Goal: Find specific page/section: Find specific page/section

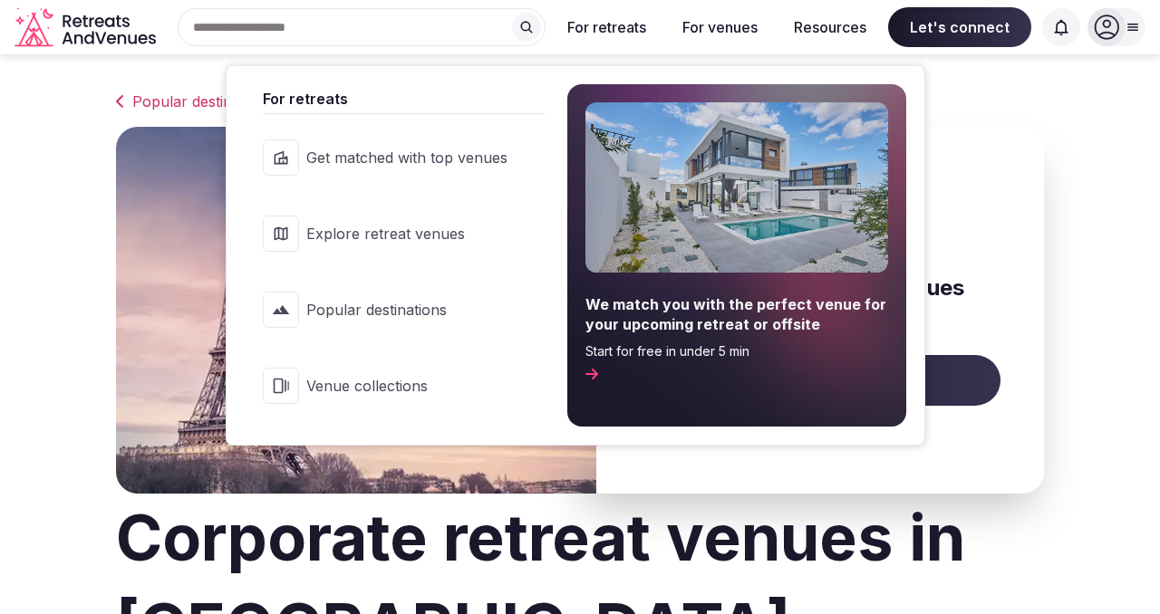
click at [416, 235] on span "Explore retreat venues" at bounding box center [406, 234] width 201 height 20
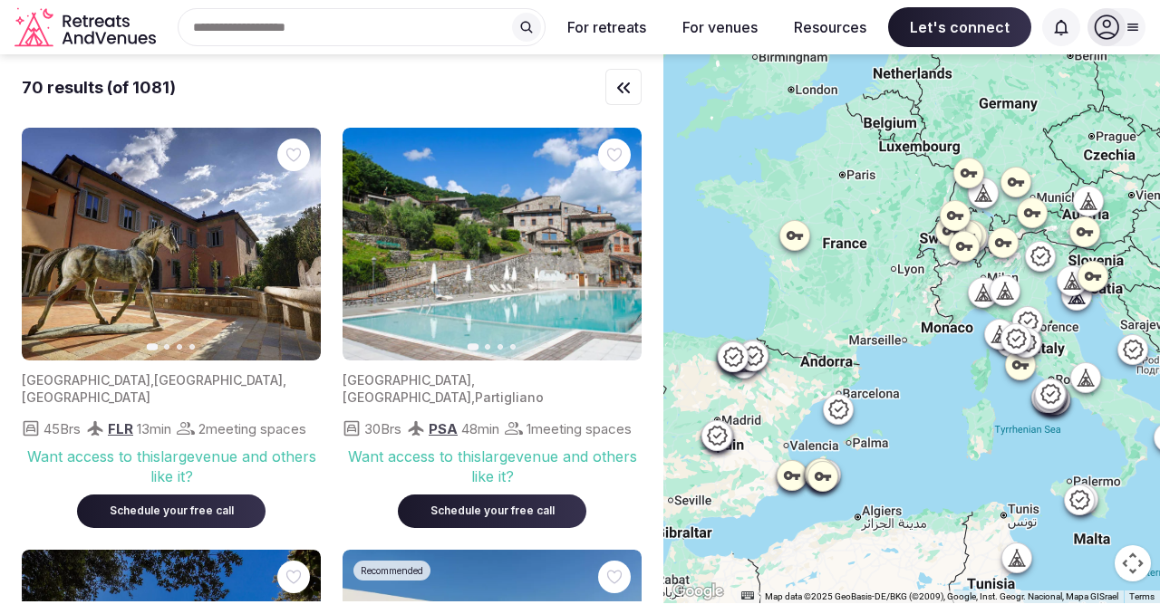
drag, startPoint x: 791, startPoint y: 184, endPoint x: 871, endPoint y: 306, distance: 146.0
click at [871, 306] on div at bounding box center [911, 328] width 497 height 549
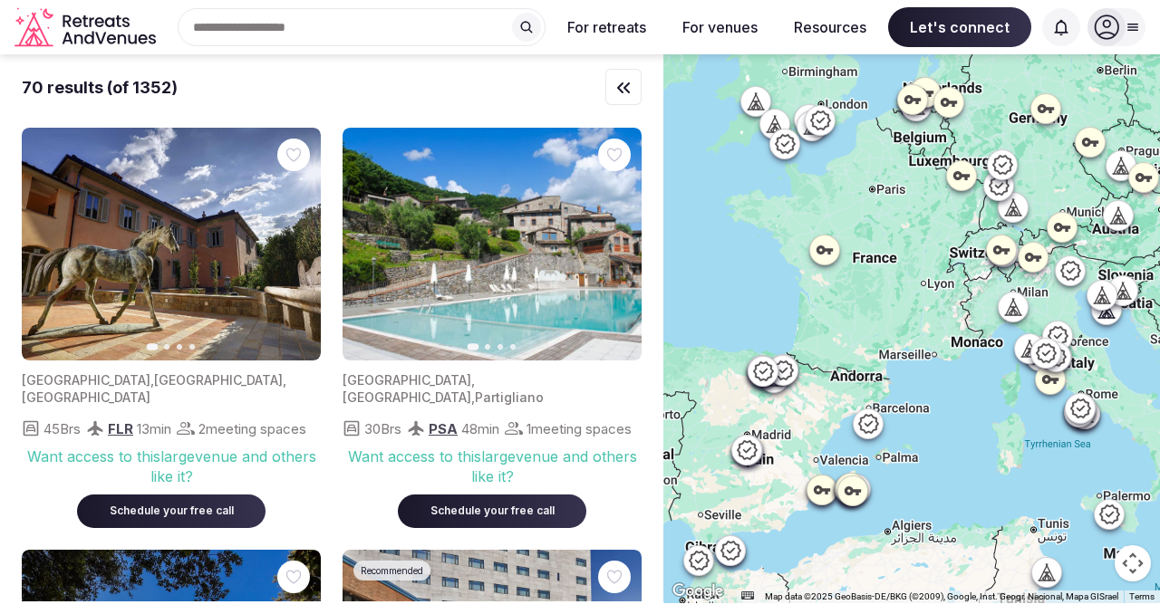
click at [871, 217] on div at bounding box center [911, 328] width 497 height 549
click at [826, 253] on icon at bounding box center [825, 250] width 18 height 18
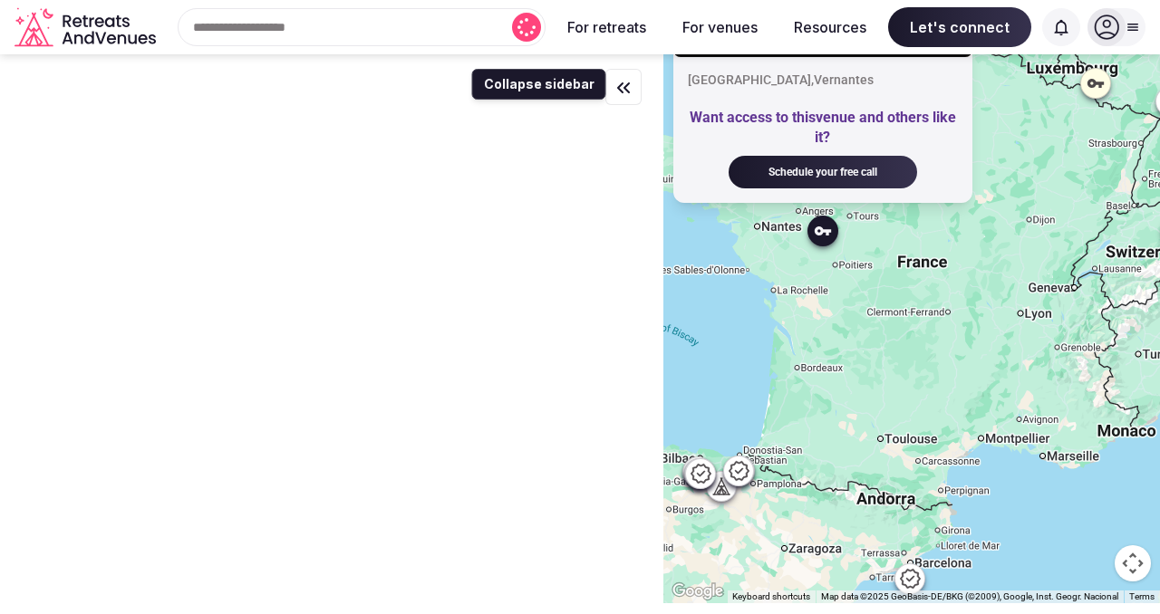
click at [626, 83] on icon "button" at bounding box center [624, 88] width 22 height 22
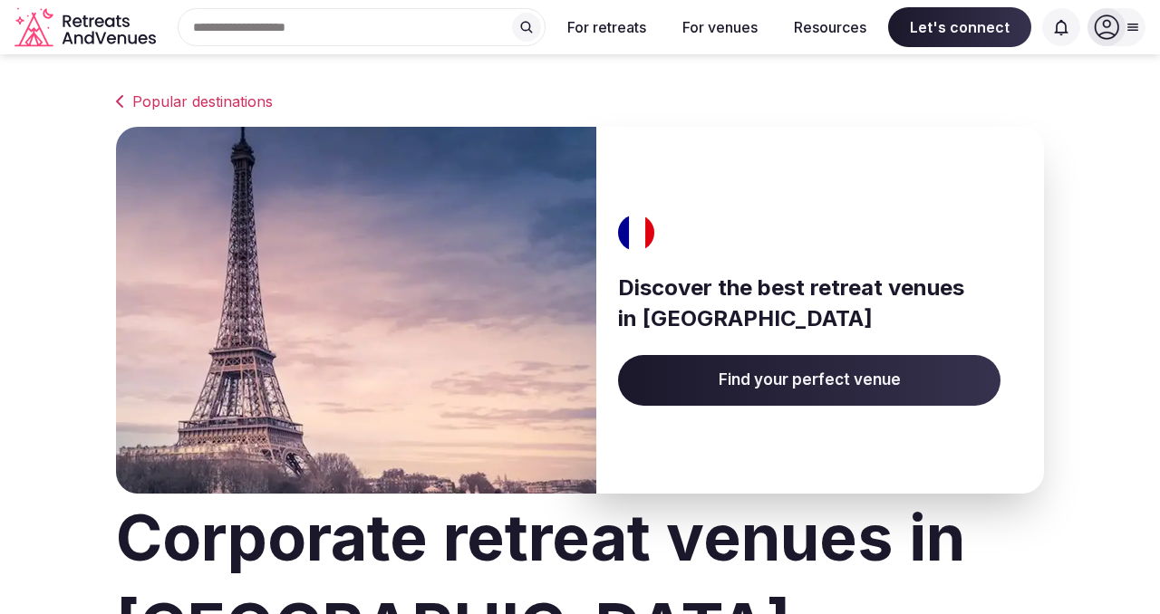
scroll to position [63, 0]
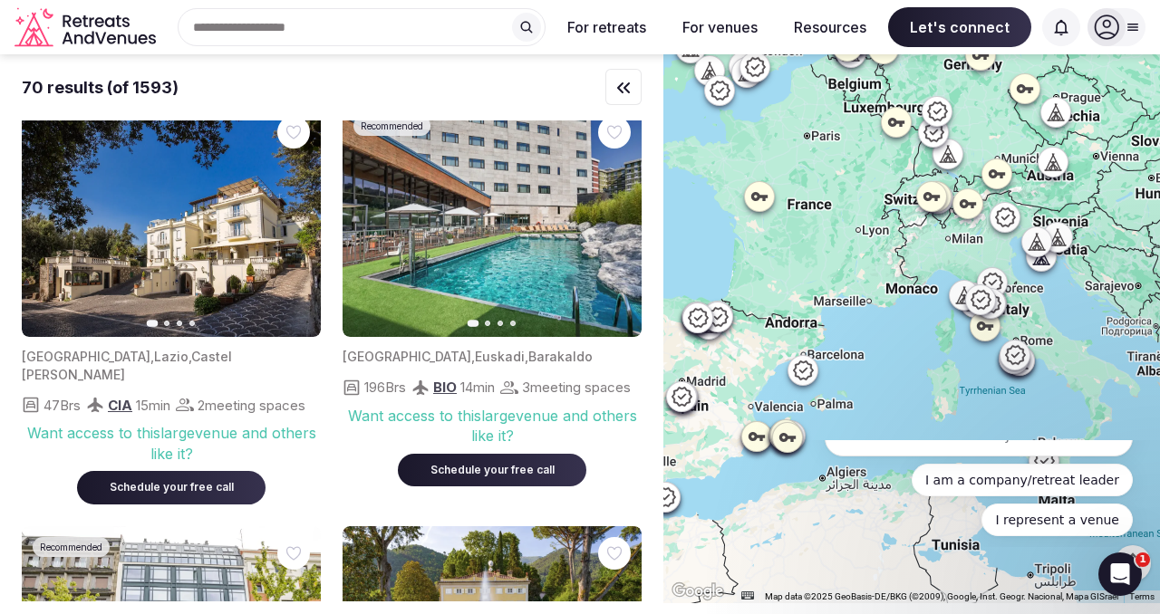
drag, startPoint x: 949, startPoint y: 370, endPoint x: 845, endPoint y: 254, distance: 155.9
click at [845, 253] on div at bounding box center [911, 328] width 497 height 549
click at [1028, 313] on div at bounding box center [911, 328] width 497 height 549
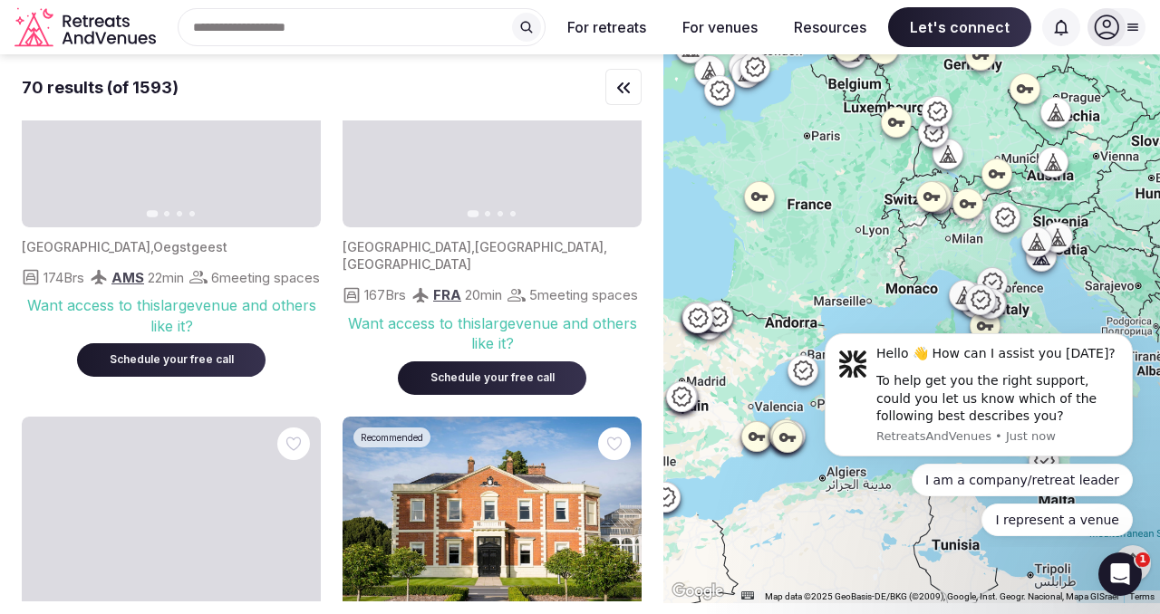
scroll to position [8281, 0]
